Goal: Check status

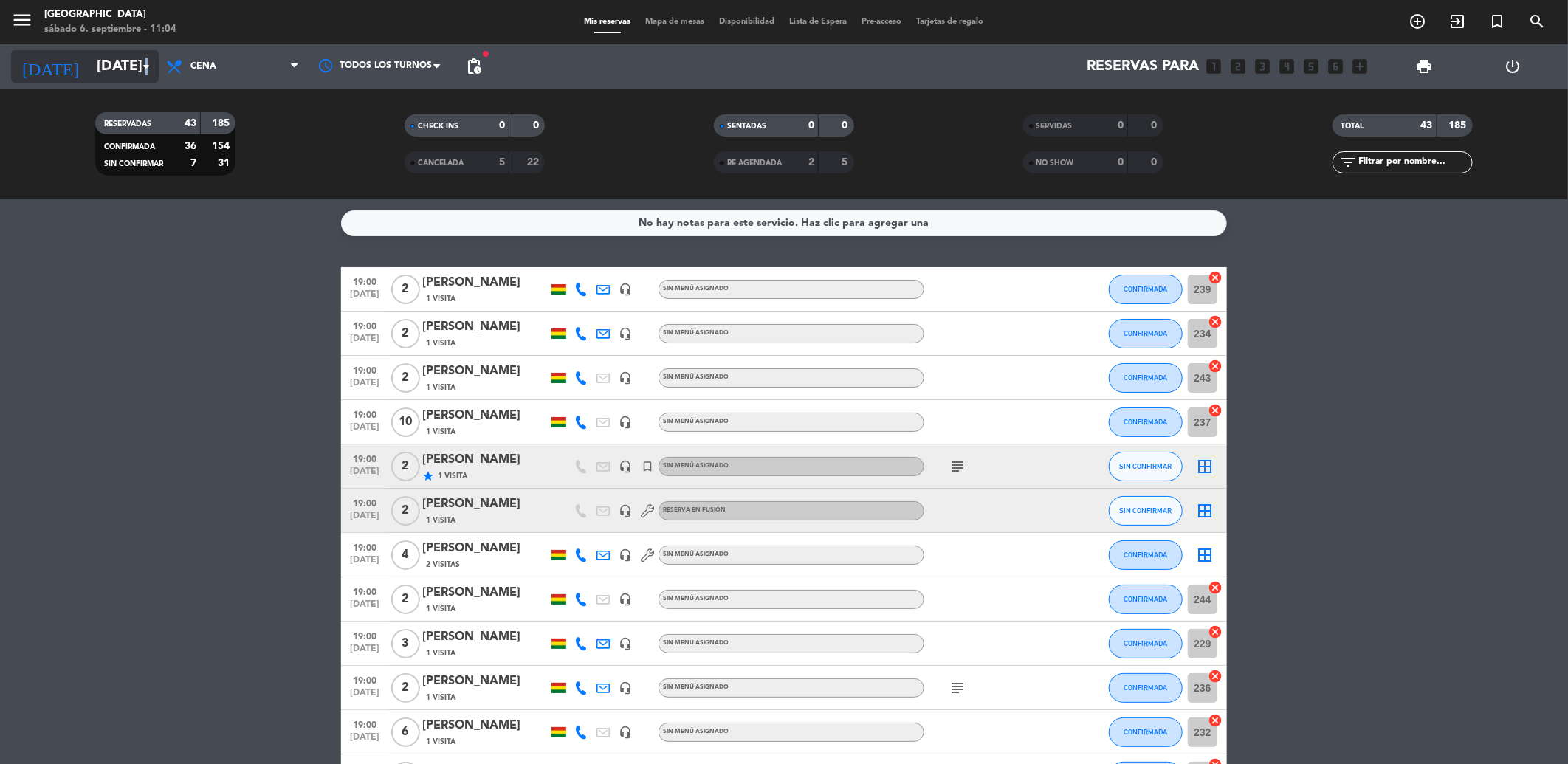
click at [145, 63] on icon "arrow_drop_down" at bounding box center [146, 66] width 17 height 17
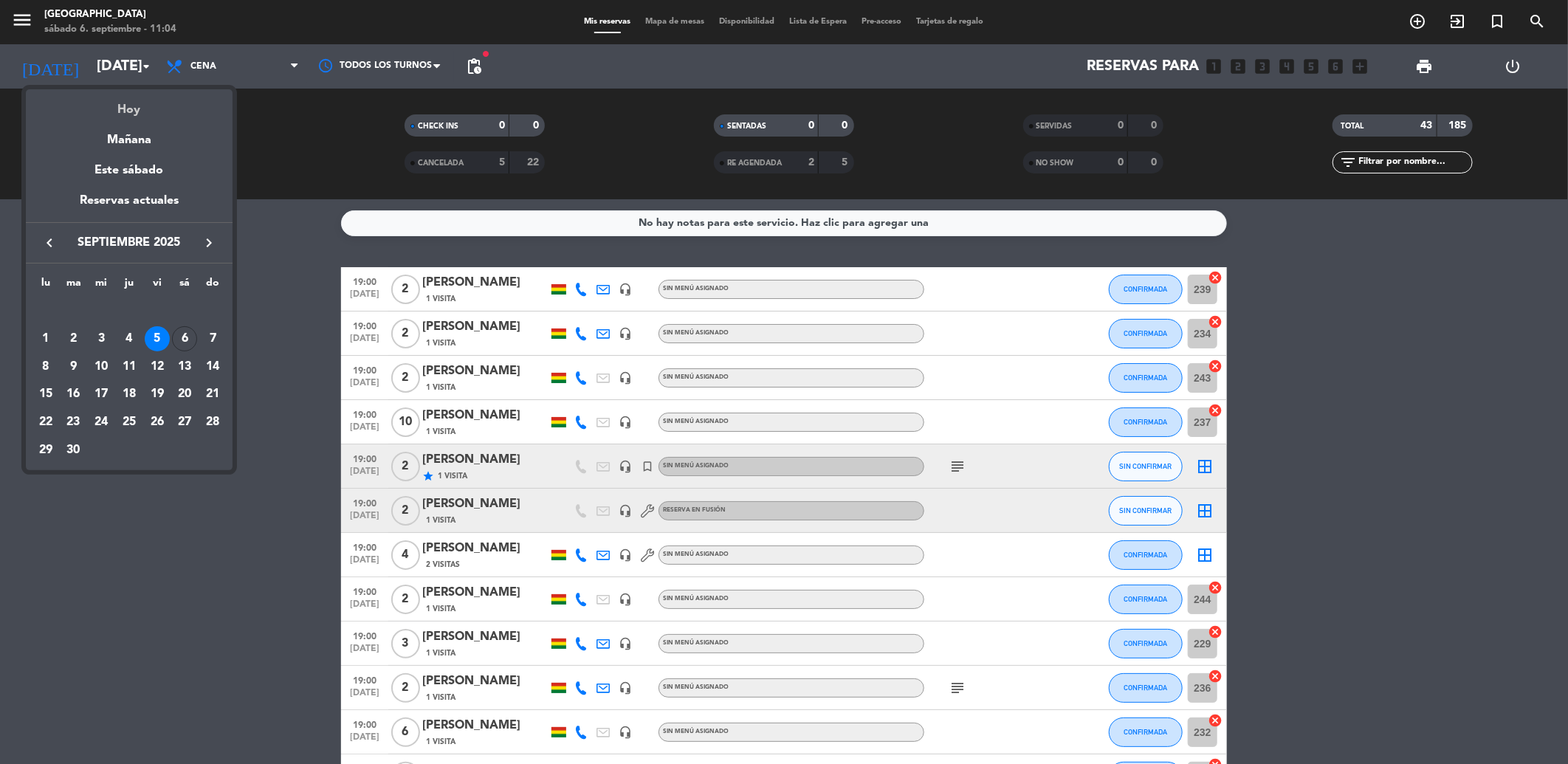
drag, startPoint x: 145, startPoint y: 63, endPoint x: 141, endPoint y: 99, distance: 36.2
click at [141, 99] on div "Hoy" at bounding box center [129, 104] width 206 height 30
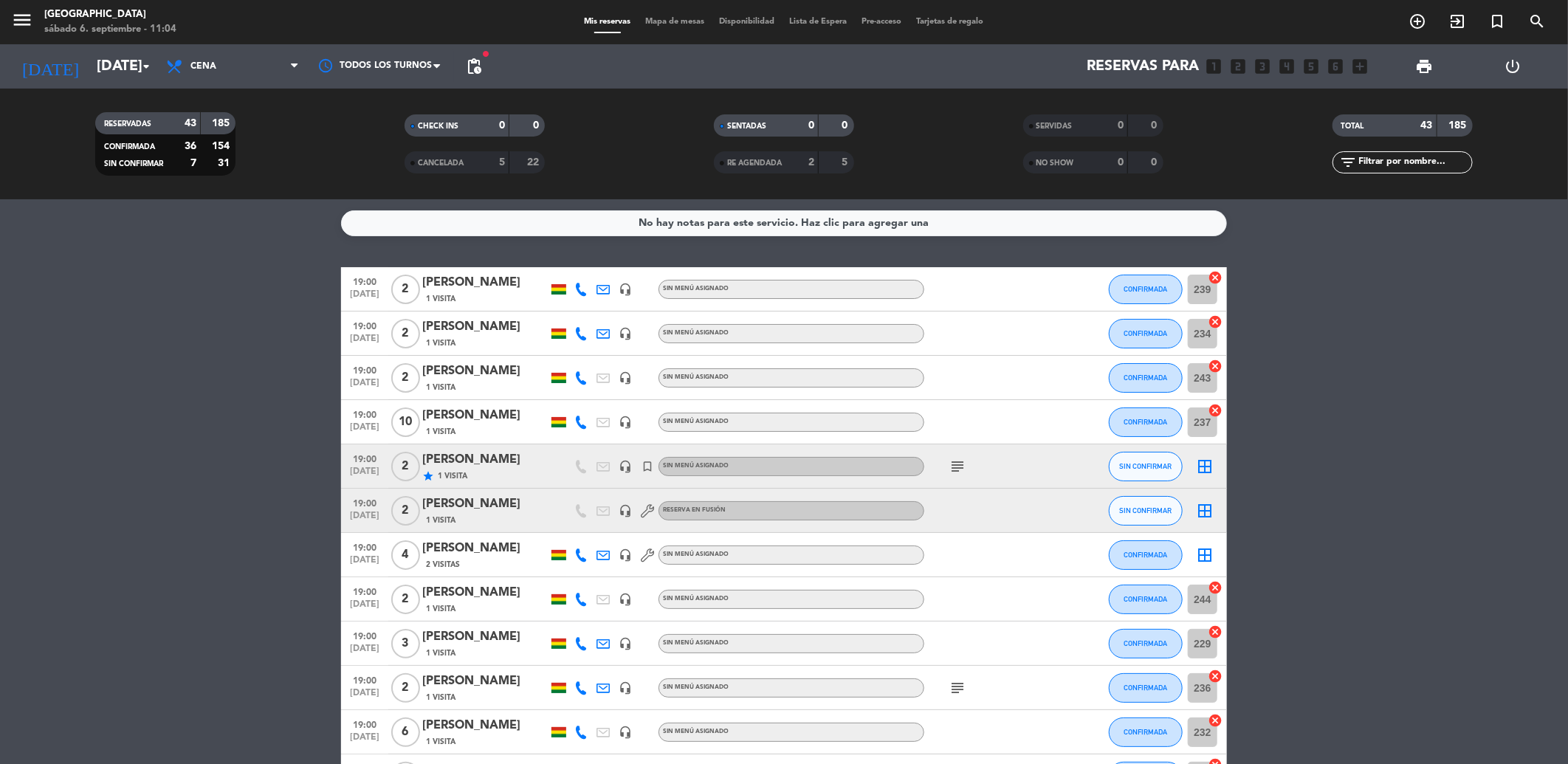
type input "[DATE]"
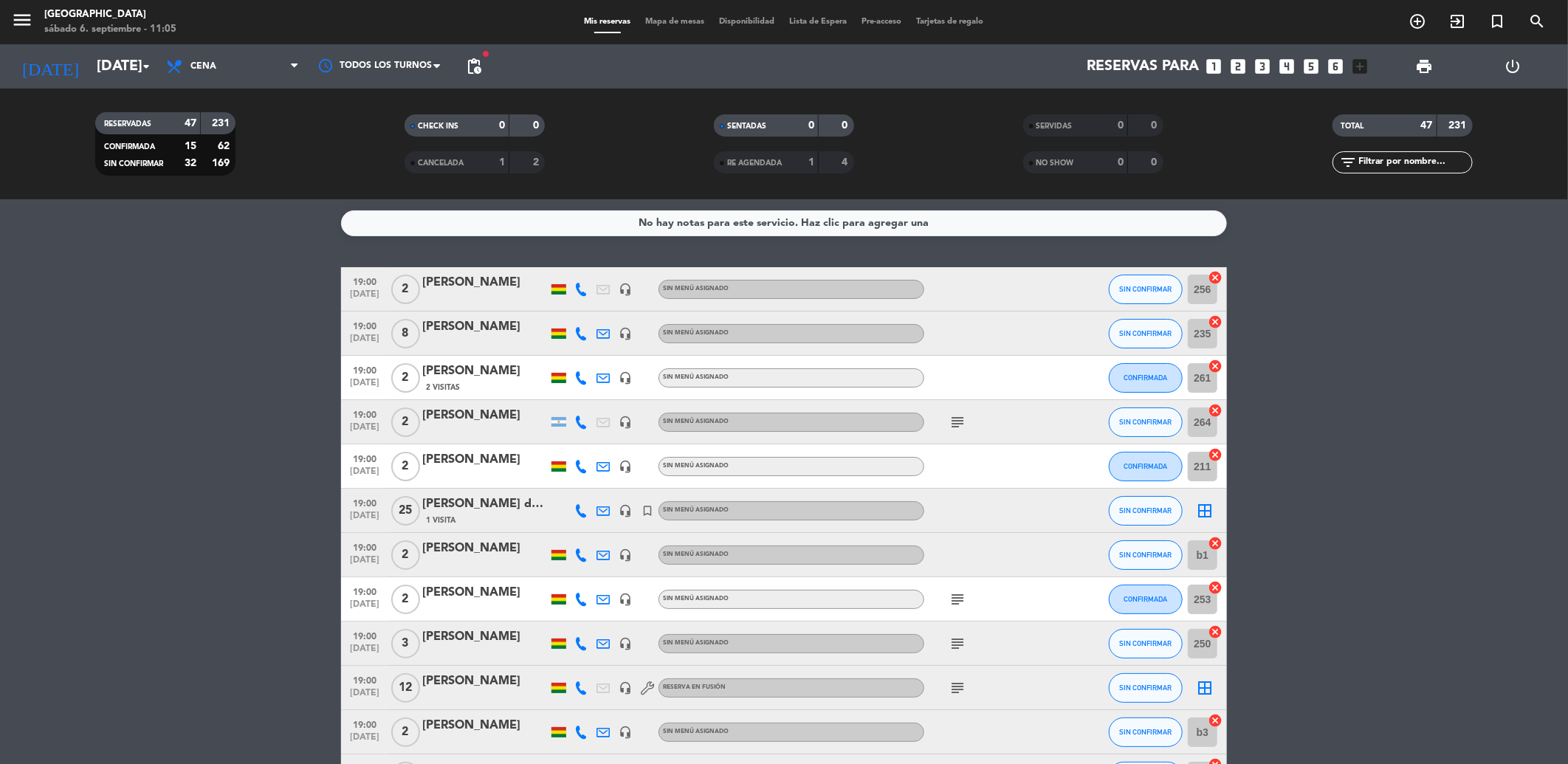
click at [954, 680] on icon "subject" at bounding box center [957, 688] width 17 height 17
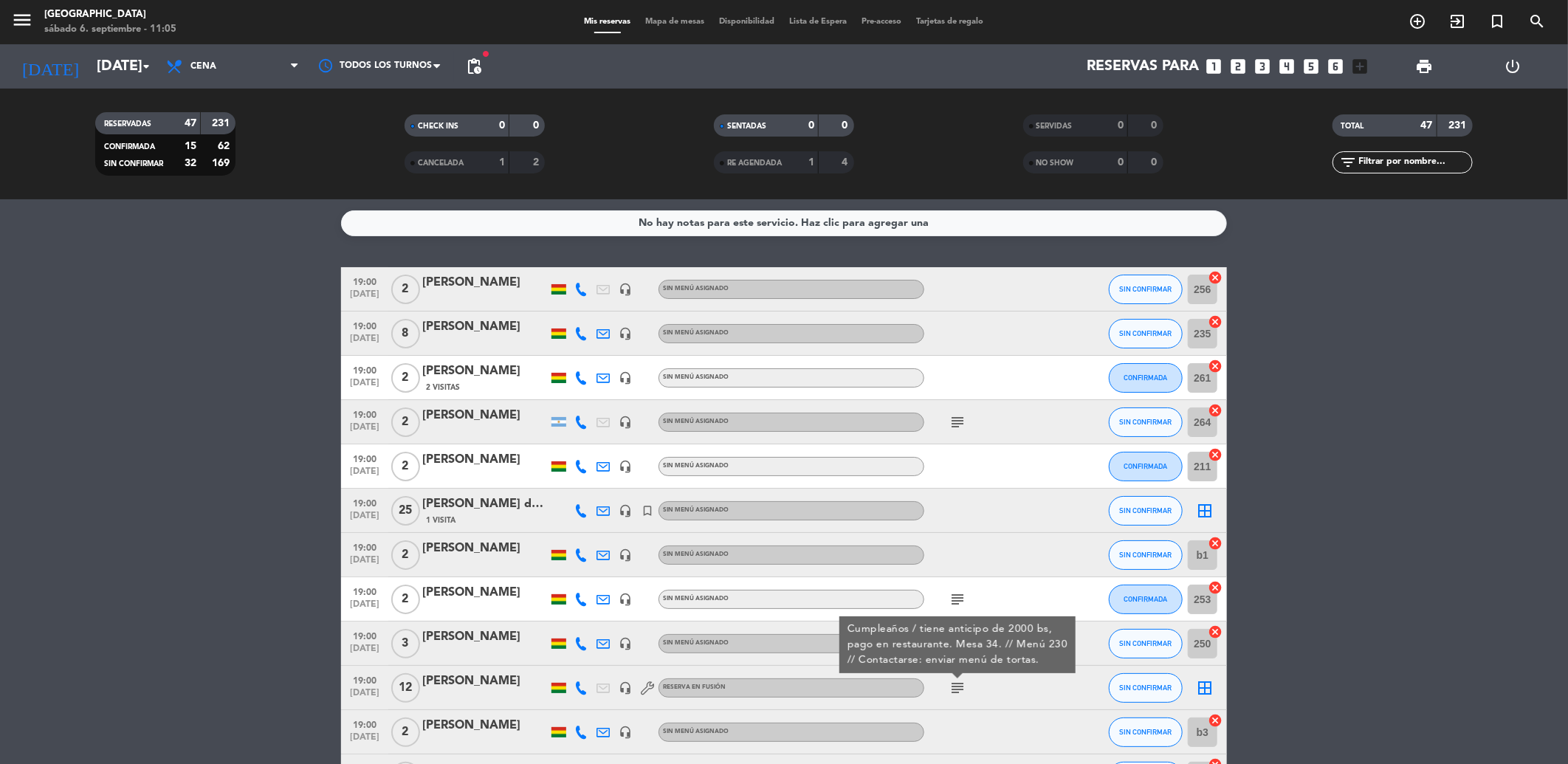
click at [717, 586] on div "19:00 [DATE] 2 [PERSON_NAME] headset_mic Sin menú asignado subject CONFIRMADA 2…" at bounding box center [784, 599] width 886 height 45
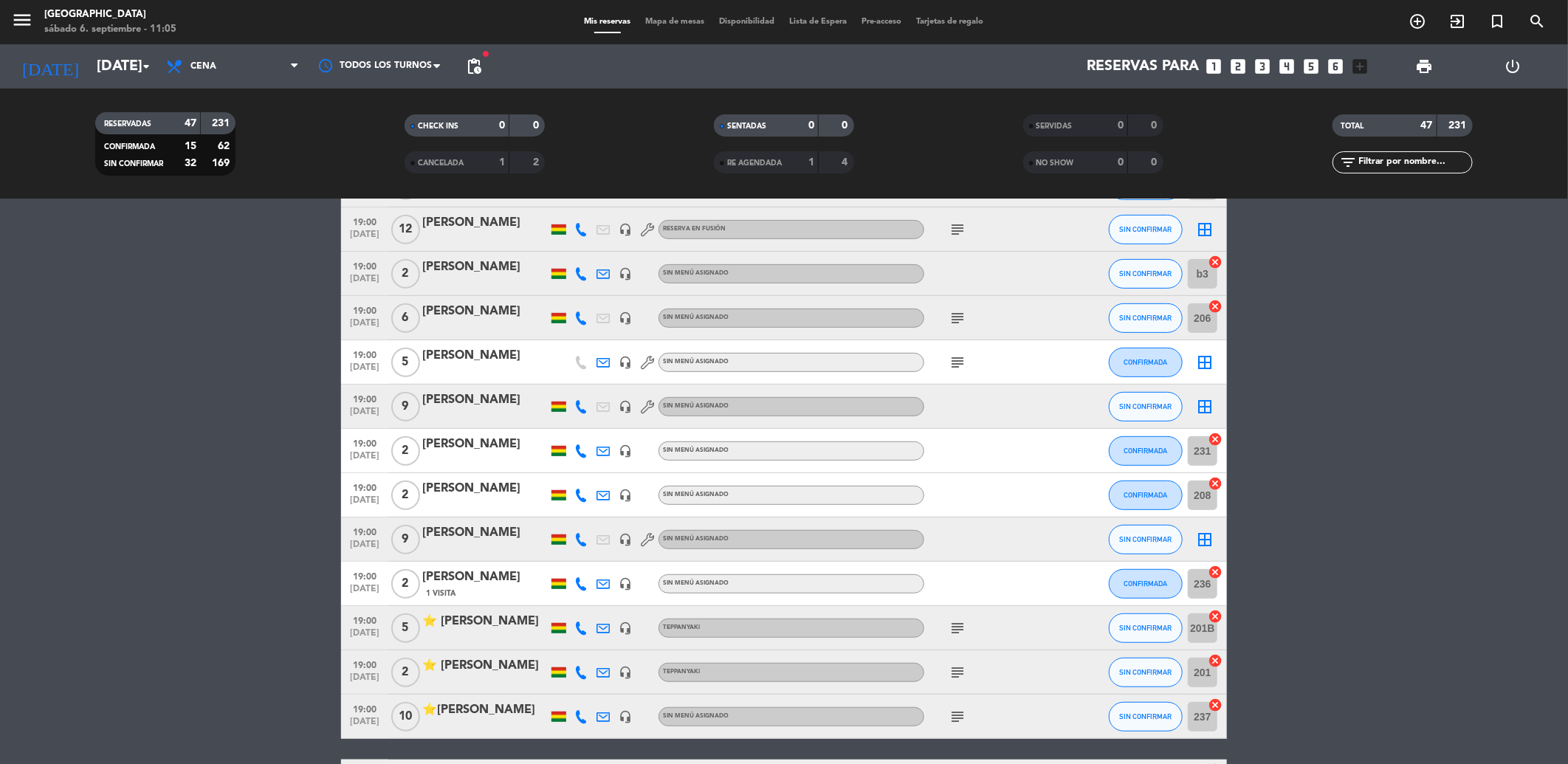
scroll to position [428, 0]
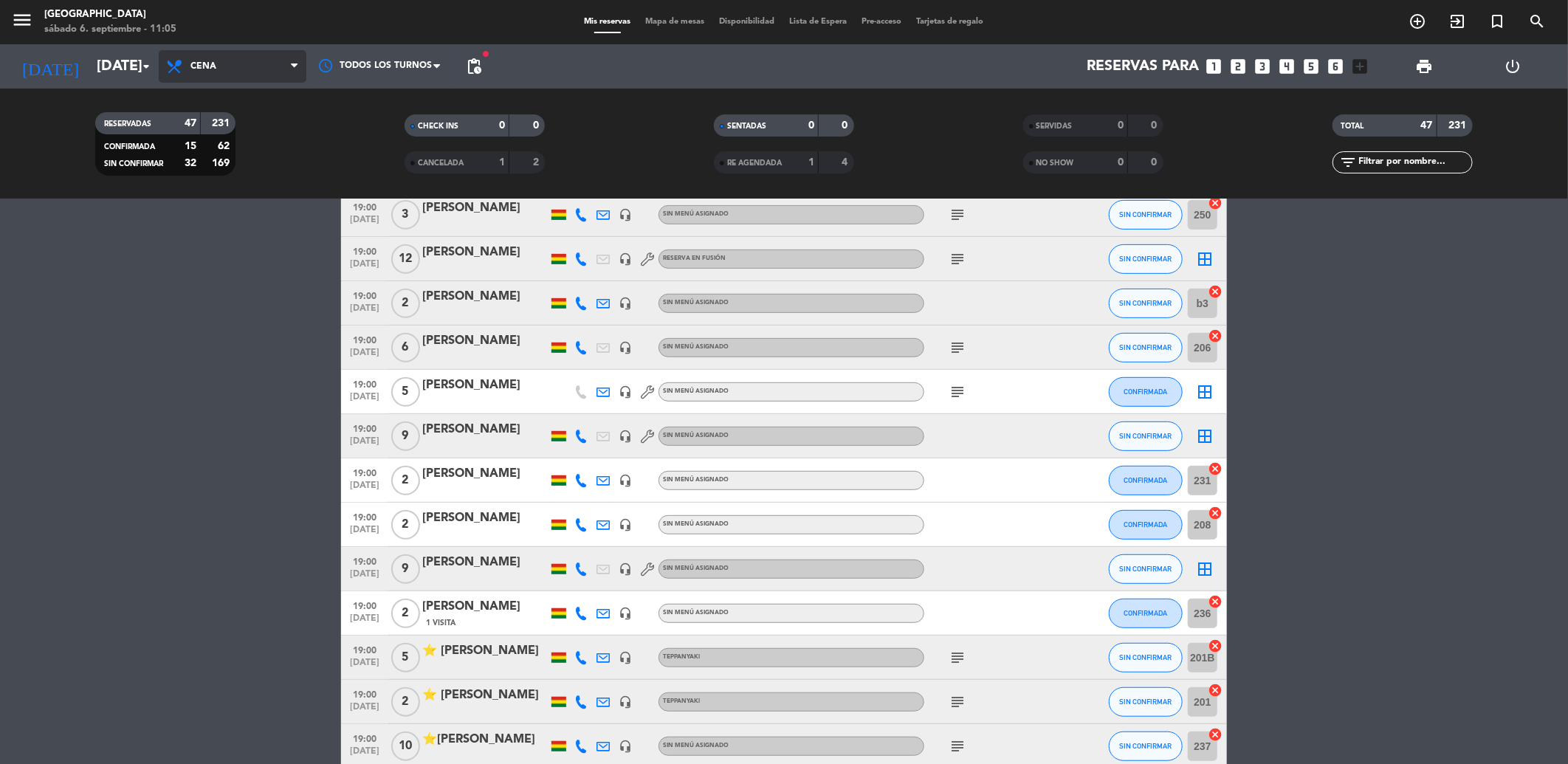
click at [292, 60] on icon at bounding box center [294, 67] width 7 height 12
click at [248, 152] on div "menu Jardín de Asia [DATE] 6. septiembre - 11:05 Mis reservas Mapa de mesas Dis…" at bounding box center [784, 100] width 1568 height 200
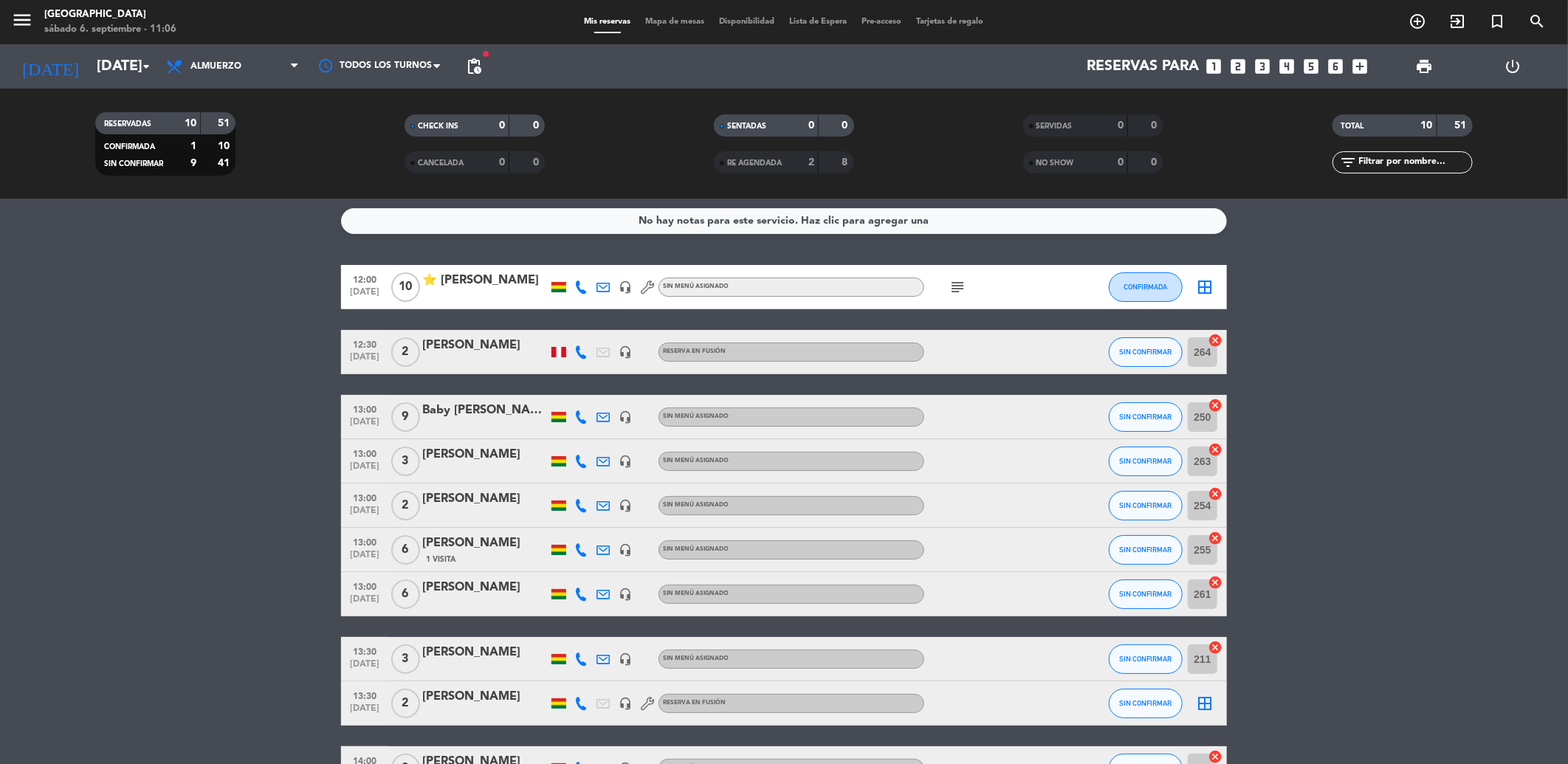
scroll to position [0, 0]
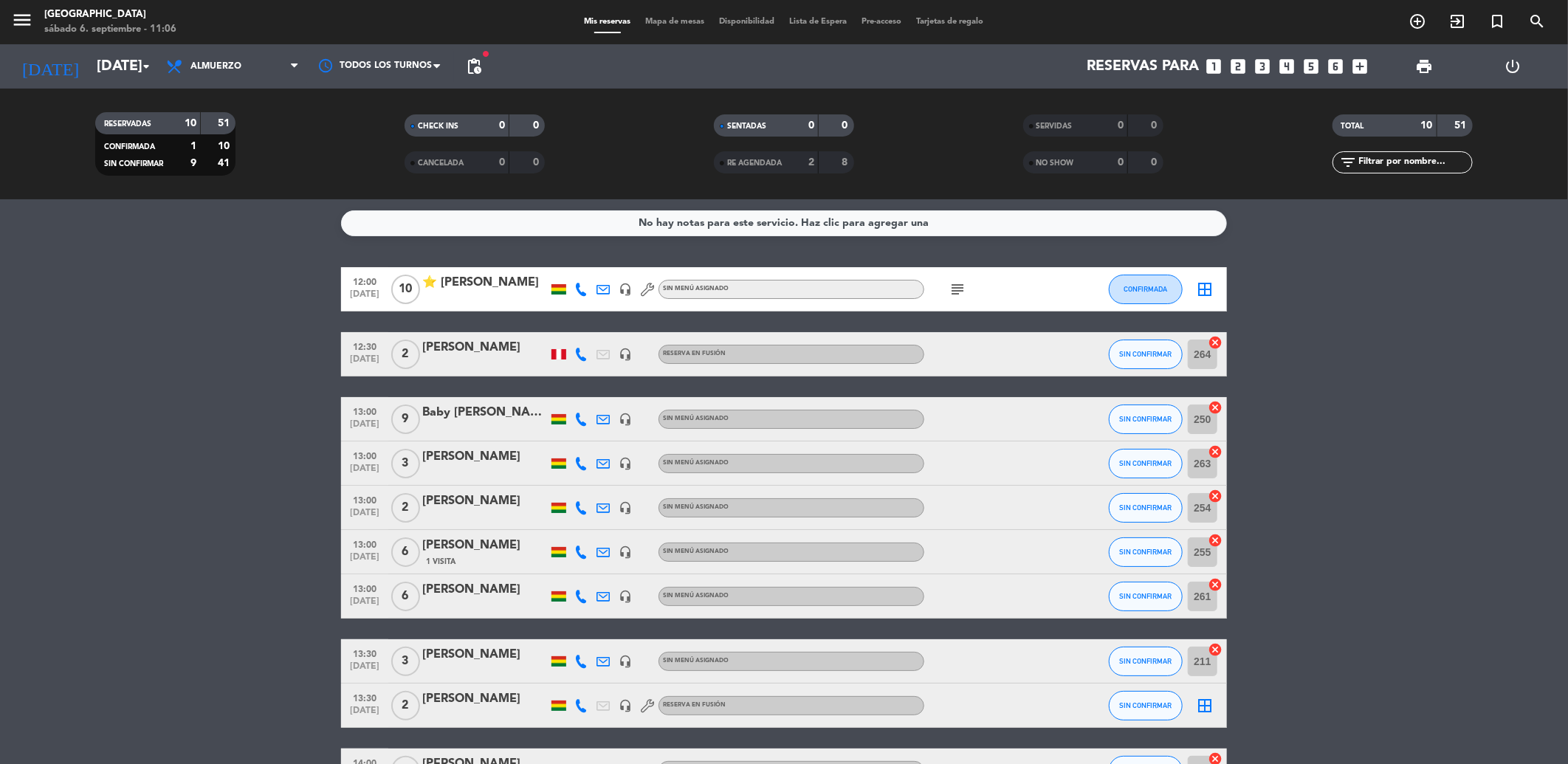
click at [956, 290] on icon "subject" at bounding box center [957, 289] width 17 height 17
